Goal: Task Accomplishment & Management: Manage account settings

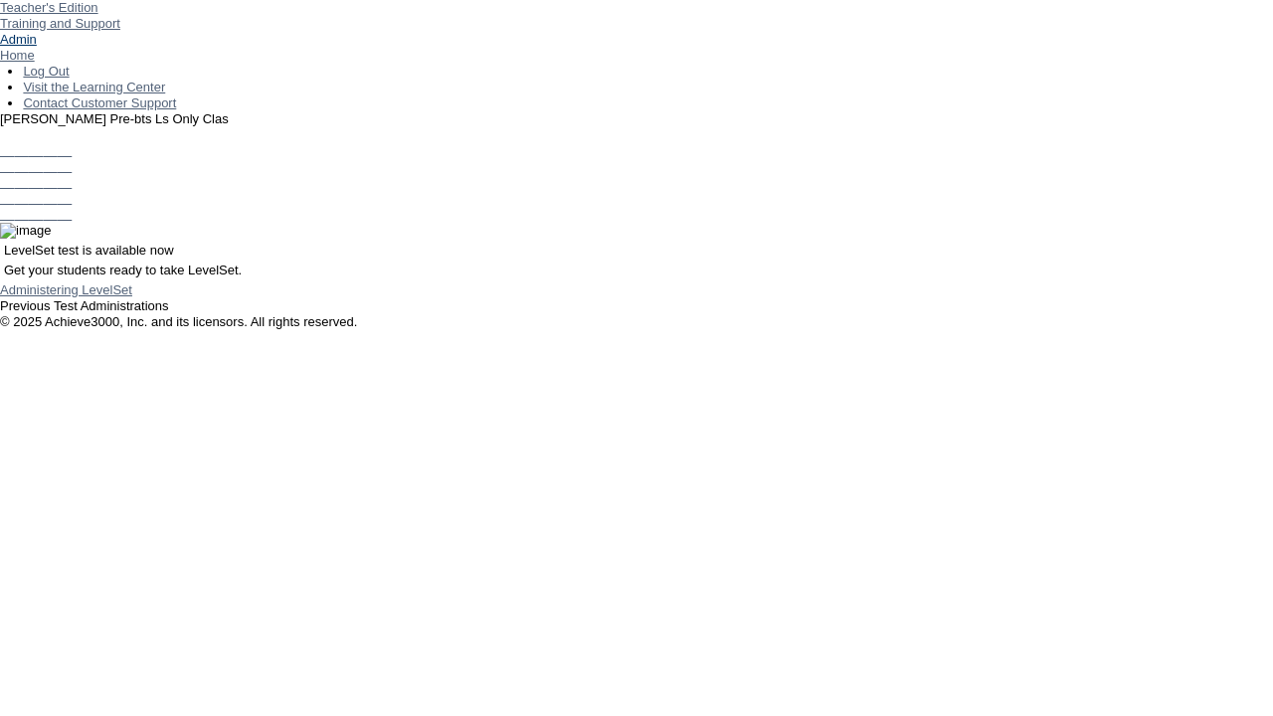
click at [37, 47] on link "Admin" at bounding box center [18, 39] width 37 height 15
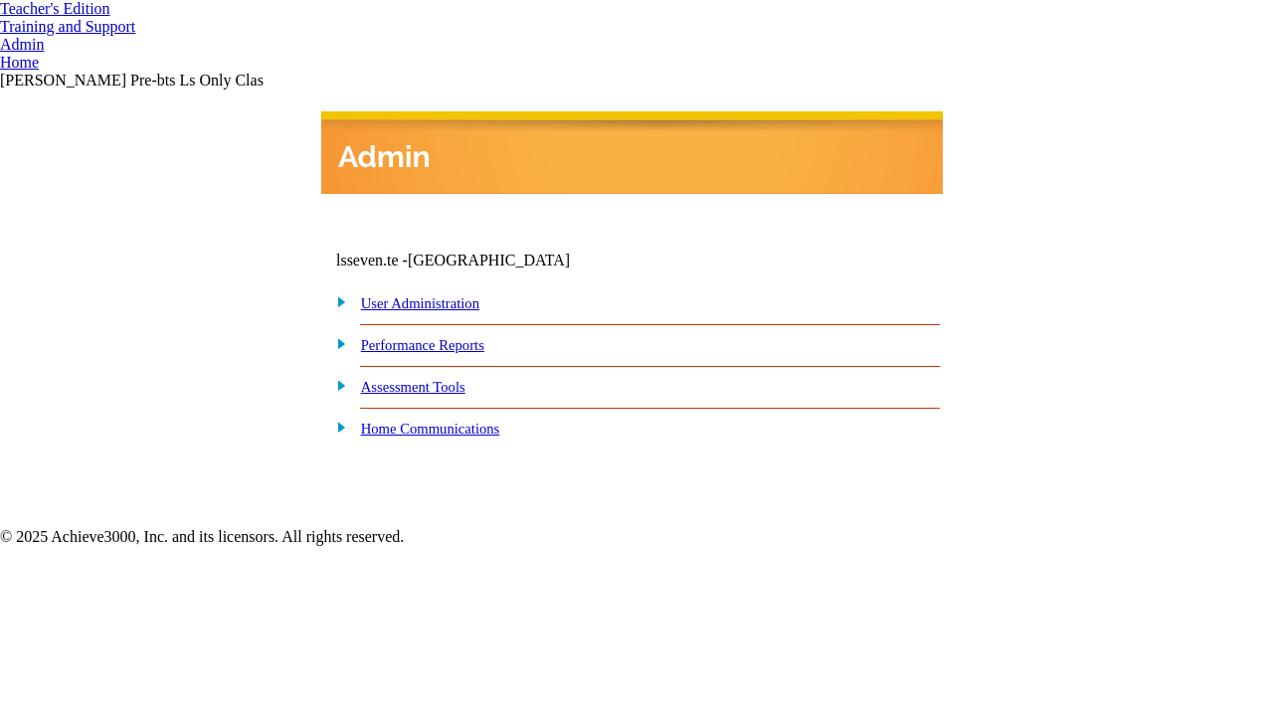
click at [440, 305] on link "User Administration" at bounding box center [420, 303] width 118 height 16
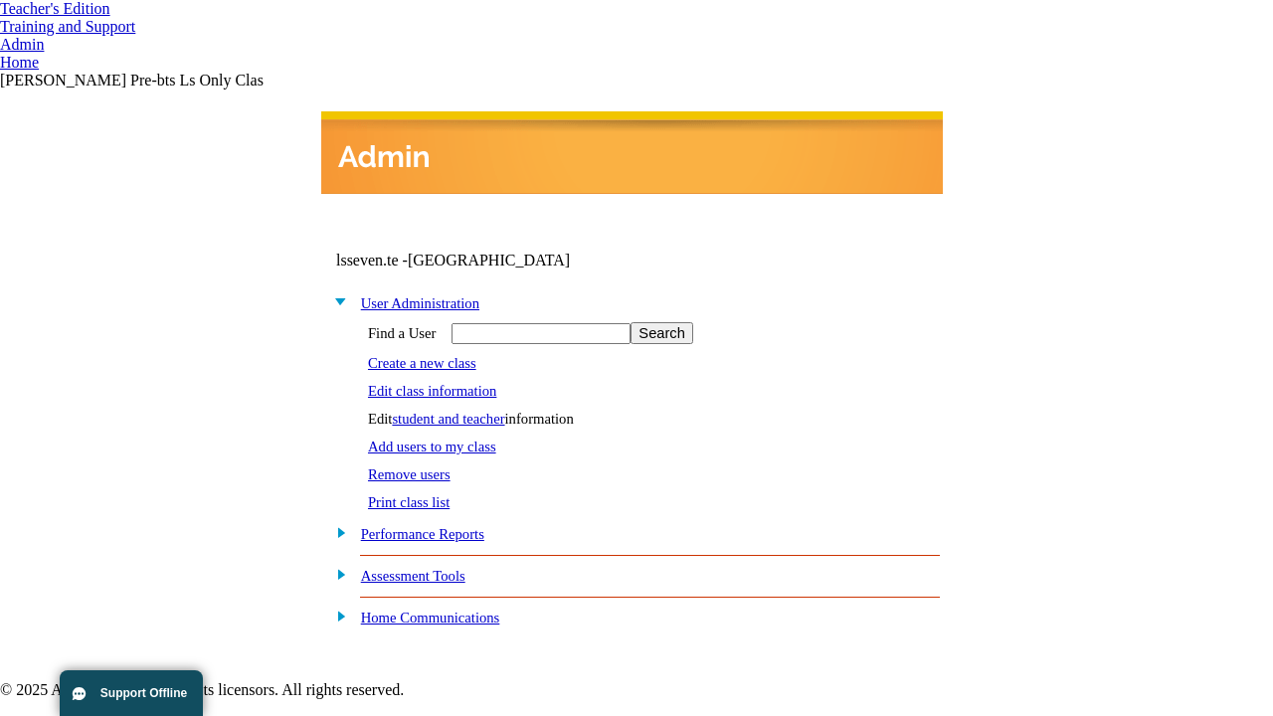
click at [465, 414] on link "student and teacher" at bounding box center [448, 419] width 112 height 16
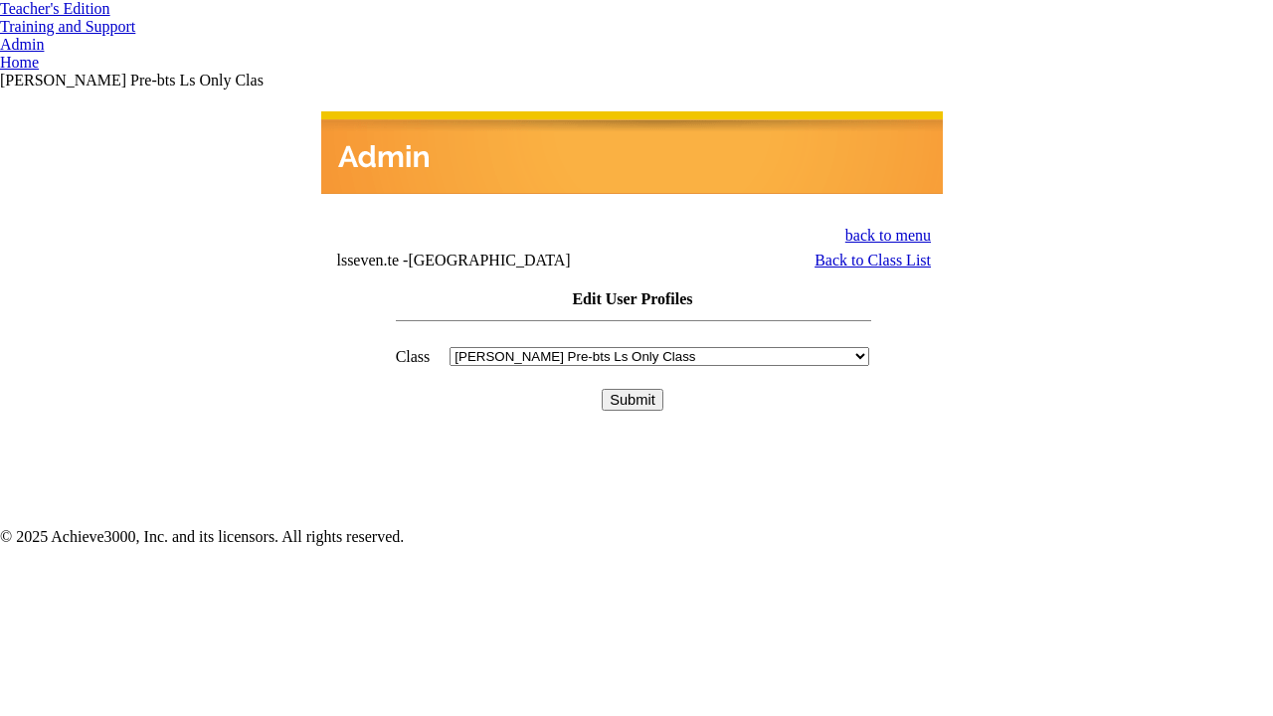
click at [633, 389] on input "Submit" at bounding box center [633, 400] width 62 height 22
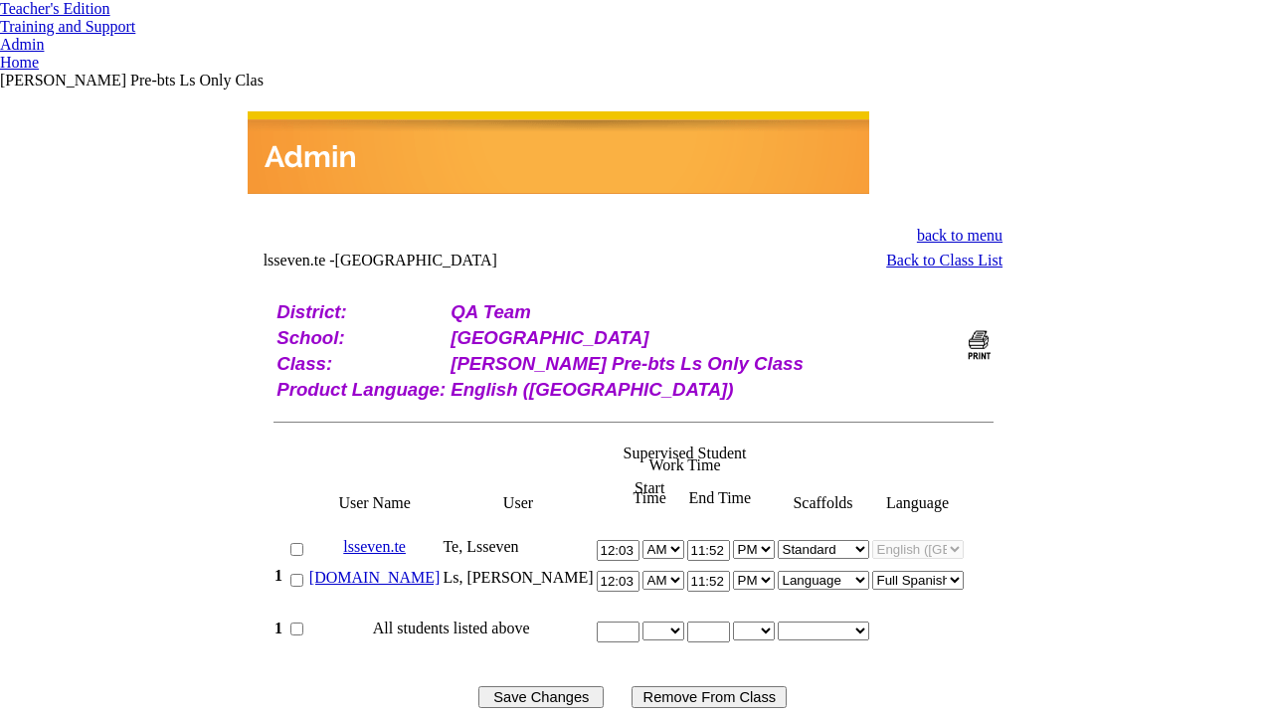
click at [413, 569] on link "bella.ls" at bounding box center [374, 577] width 131 height 17
